Goal: Information Seeking & Learning: Find specific fact

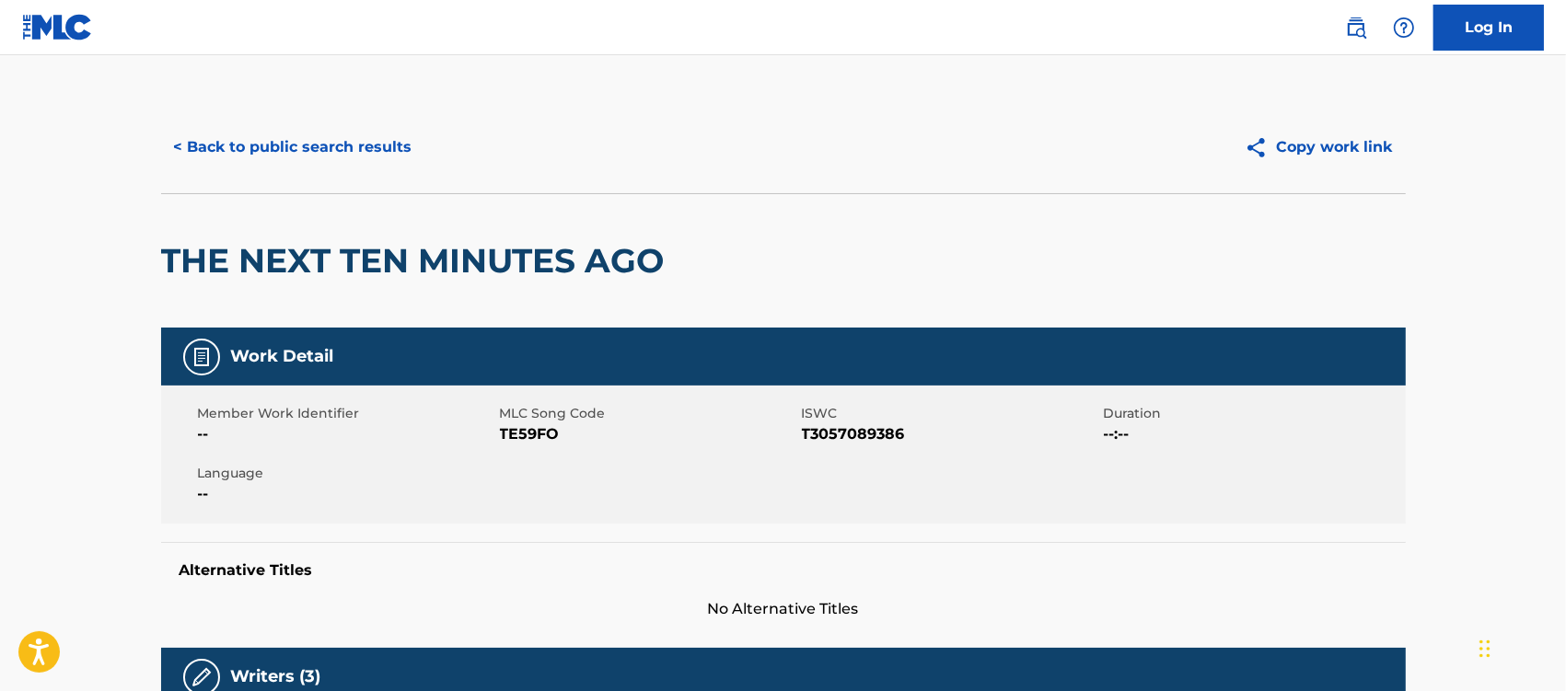
click at [291, 148] on button "< Back to public search results" at bounding box center [293, 147] width 264 height 46
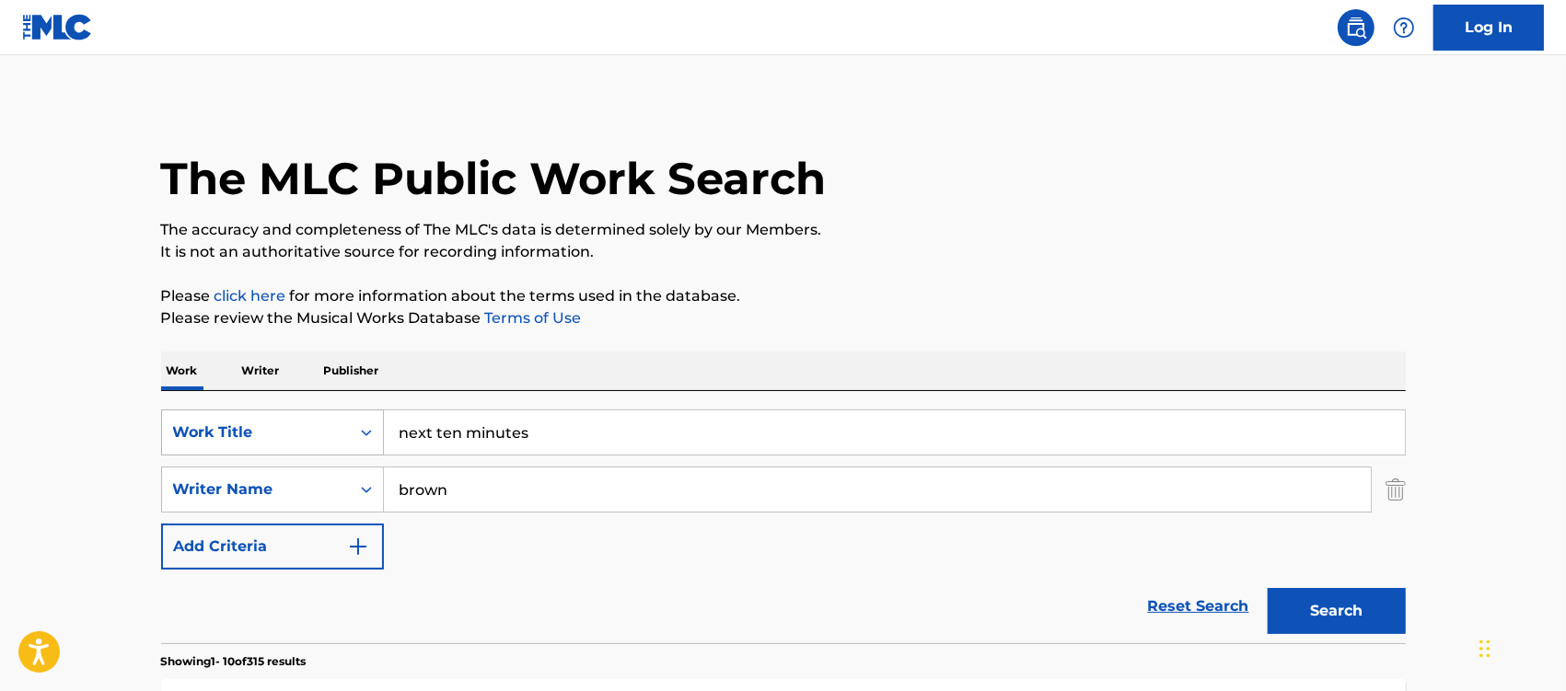
drag, startPoint x: 543, startPoint y: 426, endPoint x: 267, endPoint y: 435, distance: 276.3
click at [267, 435] on div "SearchWithCriteria11cff4b6-d173-4c8a-95a1-df4f2153eaf8 Work Title next ten minu…" at bounding box center [783, 433] width 1245 height 46
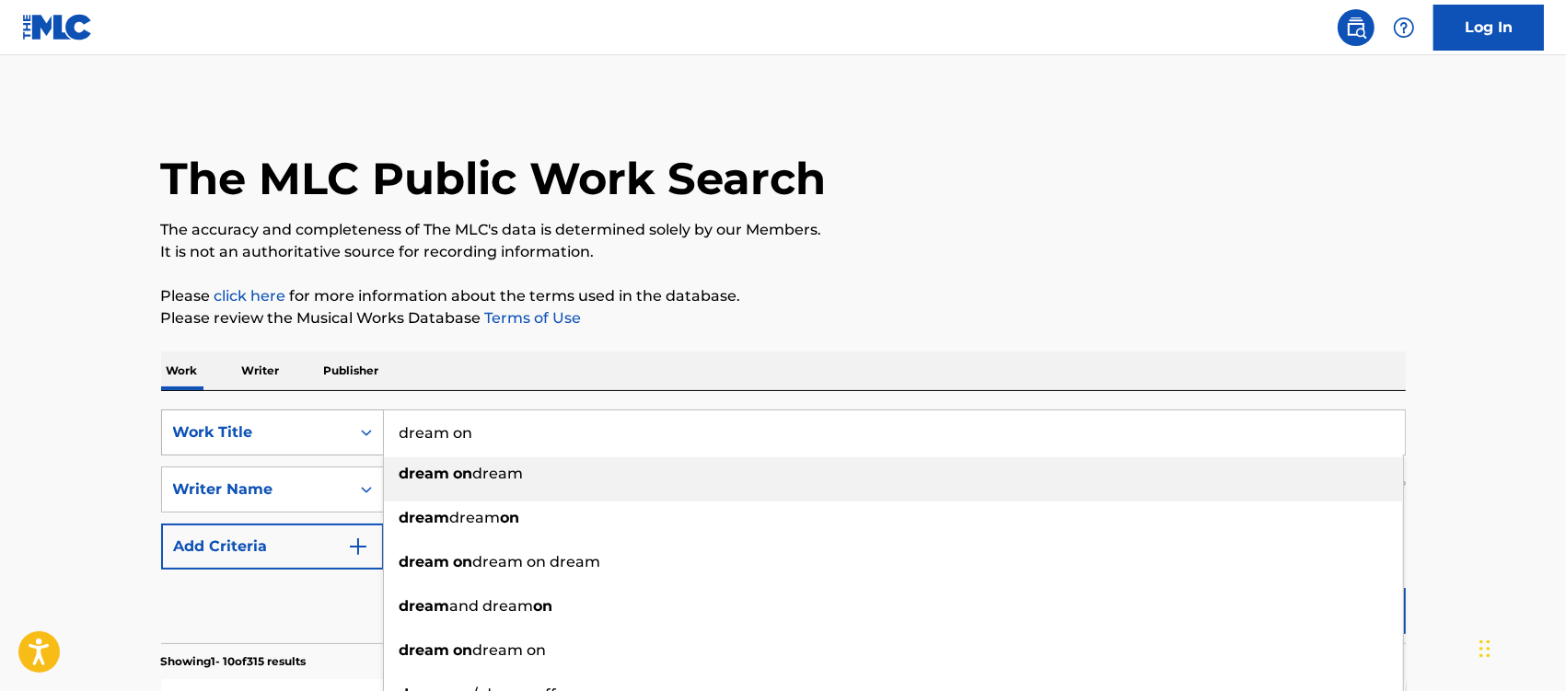
type input "dream on"
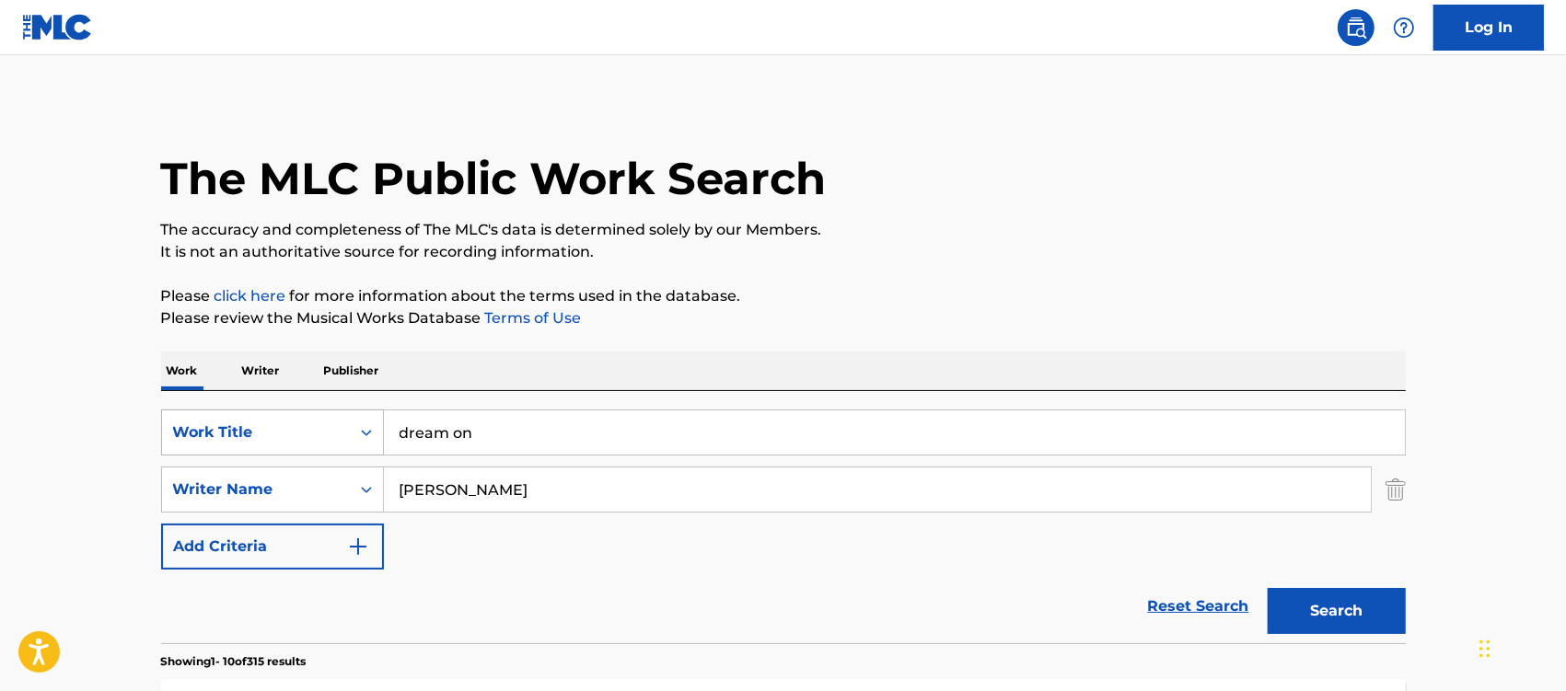
type input "[PERSON_NAME]"
click at [1268, 588] on button "Search" at bounding box center [1337, 611] width 138 height 46
drag, startPoint x: 479, startPoint y: 433, endPoint x: 327, endPoint y: 437, distance: 152.0
click at [327, 437] on div "SearchWithCriteria11cff4b6-d173-4c8a-95a1-df4f2153eaf8 Work Title dream on" at bounding box center [783, 433] width 1245 height 46
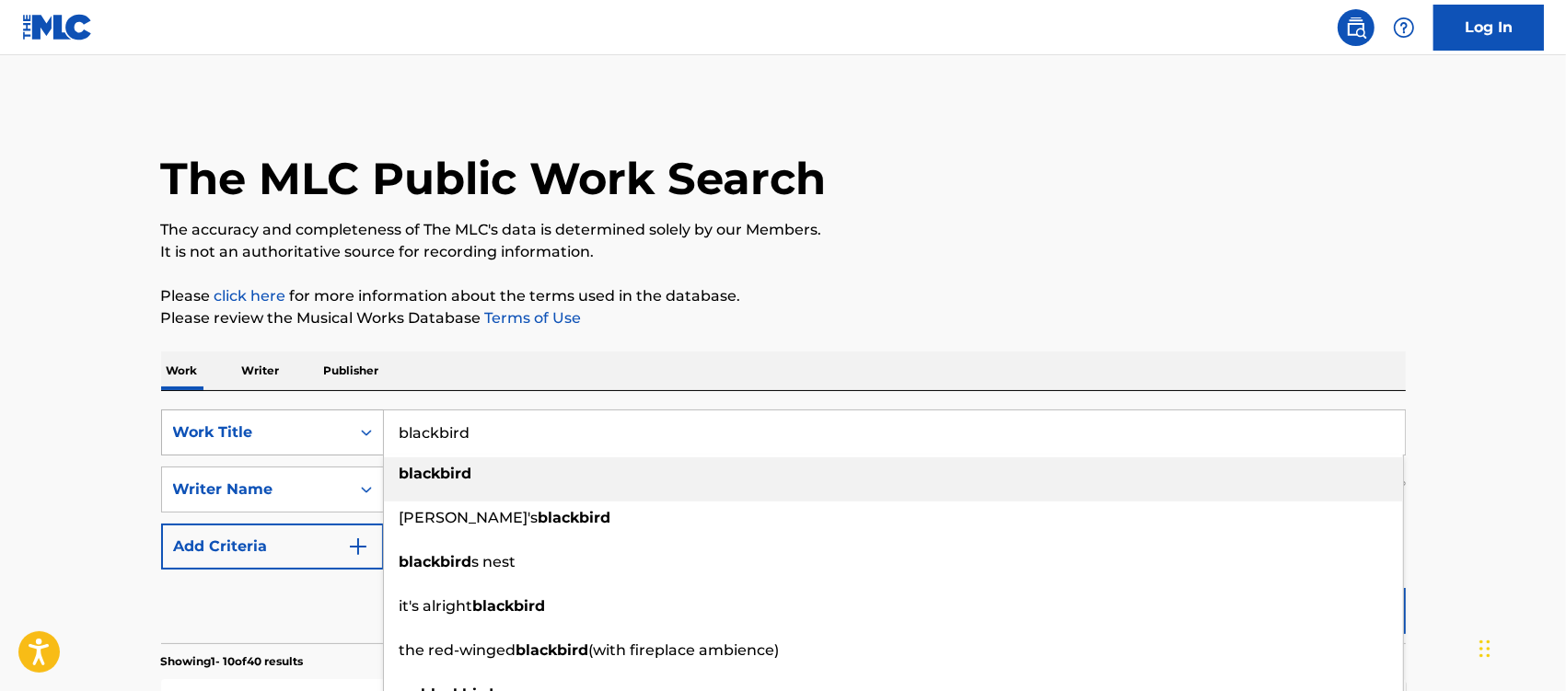
type input "blackbird"
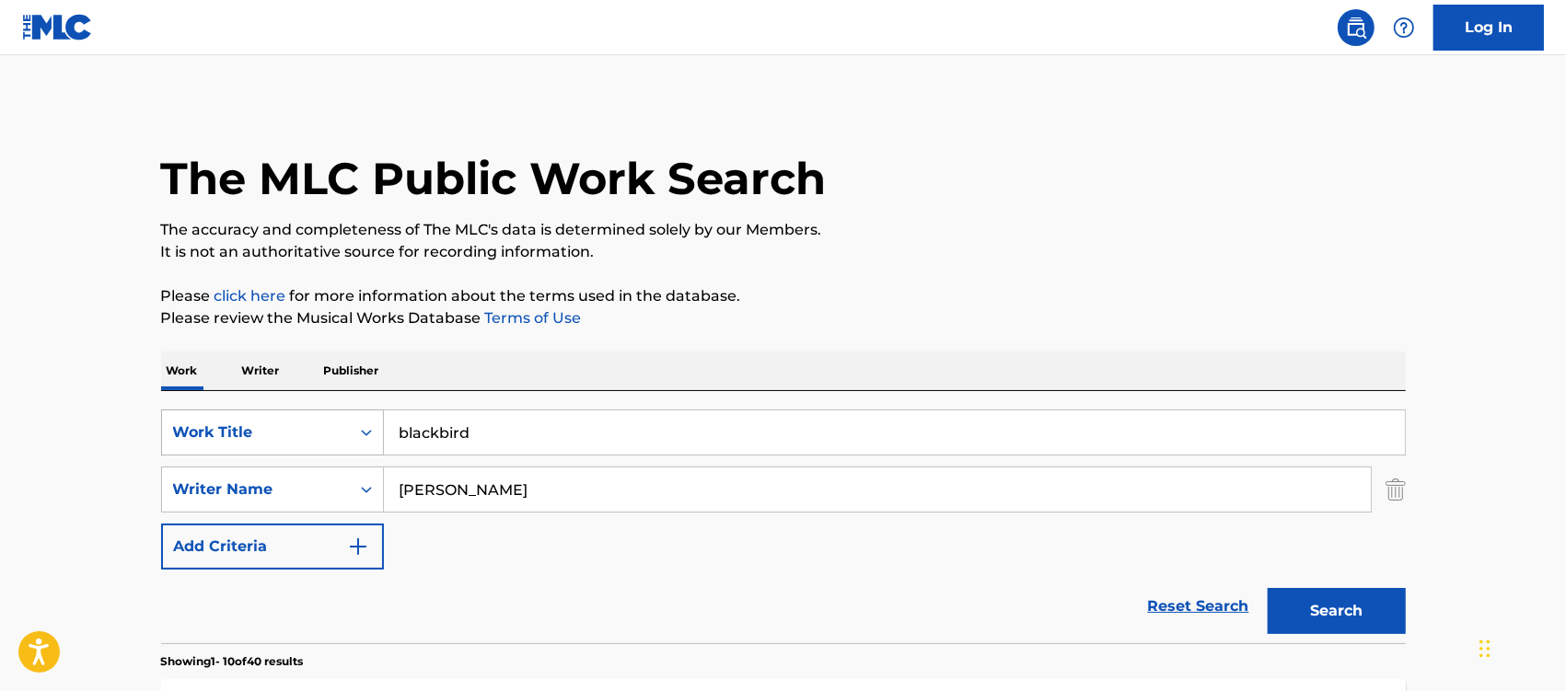
type input "[PERSON_NAME]"
click at [1268, 588] on button "Search" at bounding box center [1337, 611] width 138 height 46
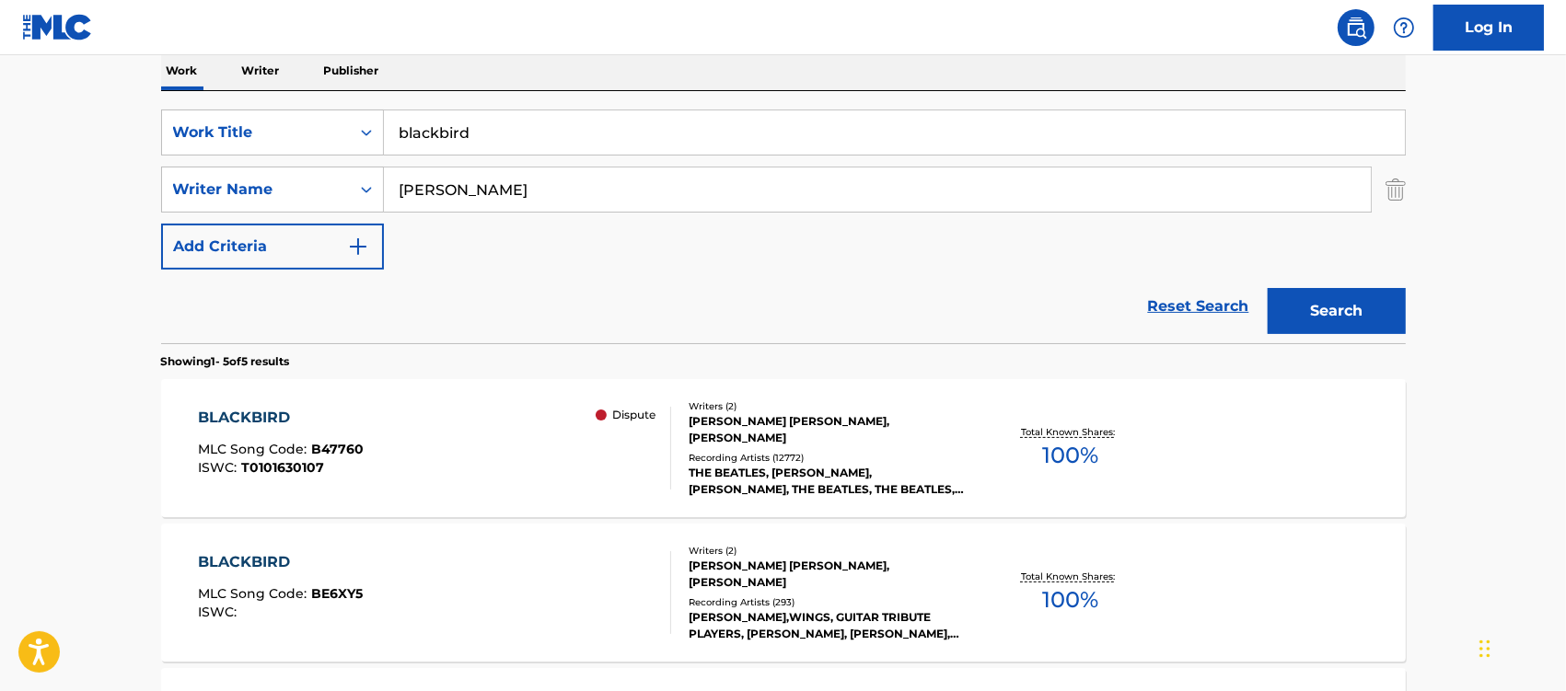
scroll to position [460, 0]
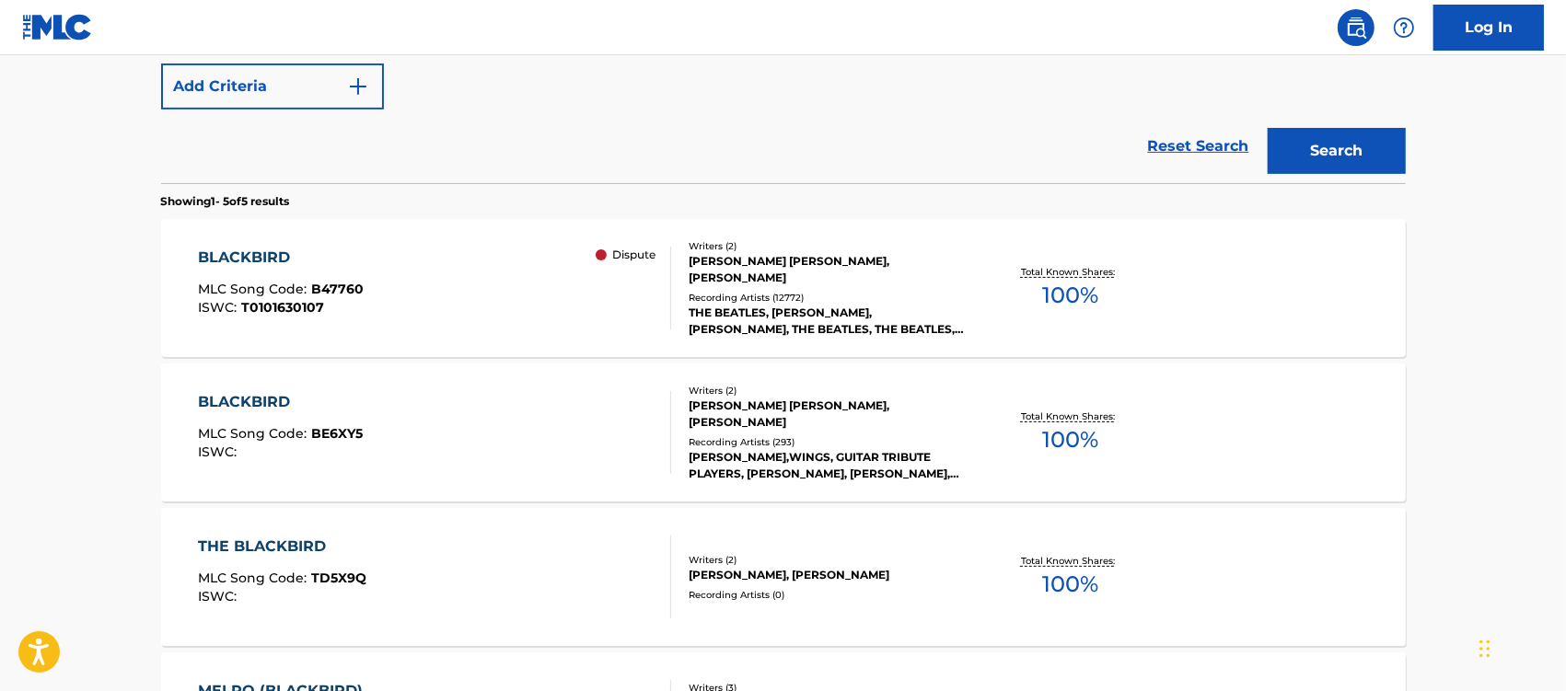
click at [244, 251] on div "BLACKBIRD" at bounding box center [281, 258] width 166 height 22
